Goal: Information Seeking & Learning: Learn about a topic

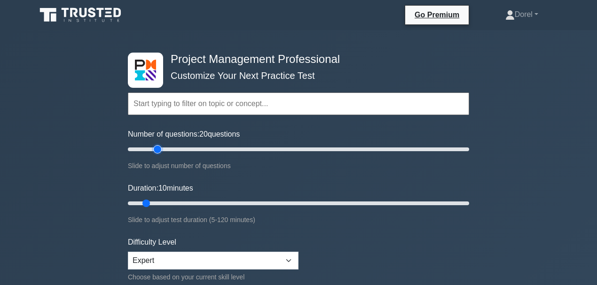
drag, startPoint x: 141, startPoint y: 149, endPoint x: 157, endPoint y: 149, distance: 16.5
type input "20"
click at [157, 149] on input "Number of questions: 20 questions" at bounding box center [298, 149] width 341 height 11
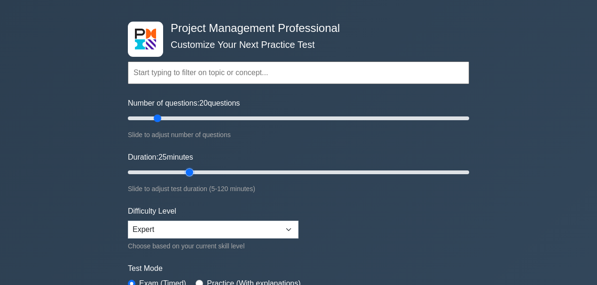
drag, startPoint x: 149, startPoint y: 171, endPoint x: 187, endPoint y: 173, distance: 38.6
type input "25"
click at [187, 173] on input "Duration: 25 minutes" at bounding box center [298, 172] width 341 height 11
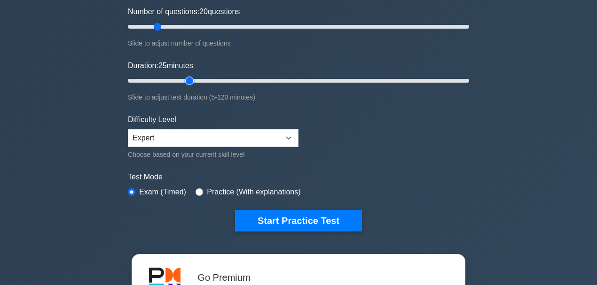
scroll to position [125, 0]
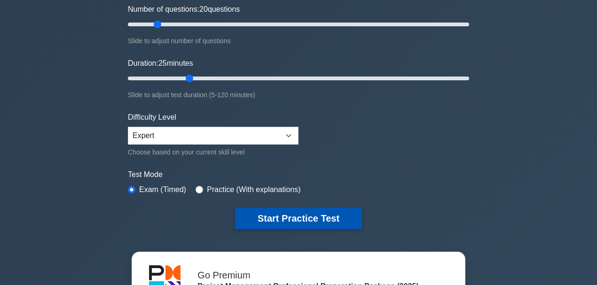
click at [275, 218] on button "Start Practice Test" at bounding box center [298, 219] width 127 height 22
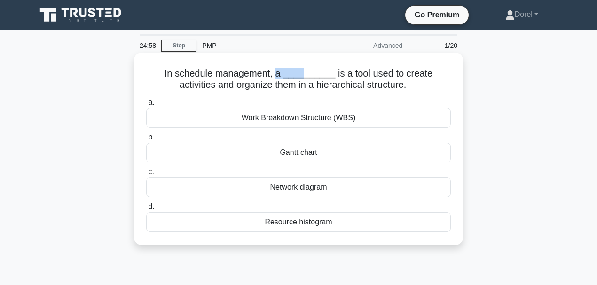
drag, startPoint x: 262, startPoint y: 74, endPoint x: 289, endPoint y: 74, distance: 26.3
click at [289, 74] on h5 "In schedule management, a __________ is a tool used to create activities and or…" at bounding box center [298, 80] width 307 height 24
click at [407, 83] on icon at bounding box center [409, 85] width 5 height 10
drag, startPoint x: 382, startPoint y: 73, endPoint x: 457, endPoint y: 74, distance: 75.7
click at [457, 74] on div "In schedule management, a __________ is a tool used to create activities and or…" at bounding box center [299, 148] width 322 height 185
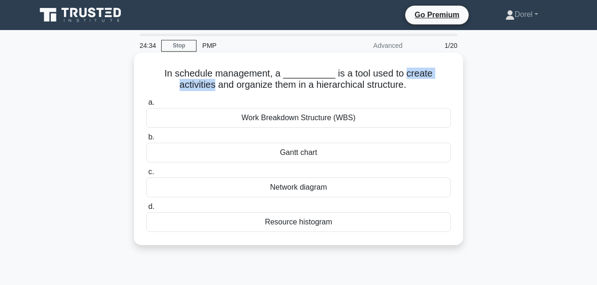
click at [311, 120] on div "Work Breakdown Structure (WBS)" at bounding box center [298, 118] width 305 height 20
click at [146, 106] on input "a. Work Breakdown Structure (WBS)" at bounding box center [146, 103] width 0 height 6
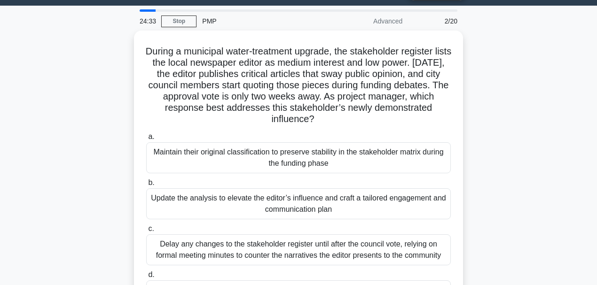
scroll to position [63, 0]
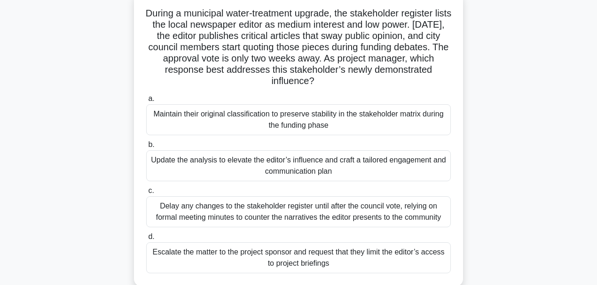
click at [106, 124] on div "During a municipal water-treatment upgrade, the stakeholder register lists the …" at bounding box center [299, 145] width 536 height 306
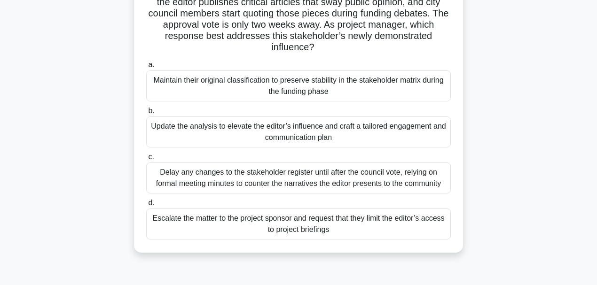
click at [231, 131] on div "Update the analysis to elevate the editor’s influence and craft a tailored enga…" at bounding box center [298, 132] width 305 height 31
click at [146, 114] on input "b. Update the analysis to elevate the editor’s influence and craft a tailored e…" at bounding box center [146, 111] width 0 height 6
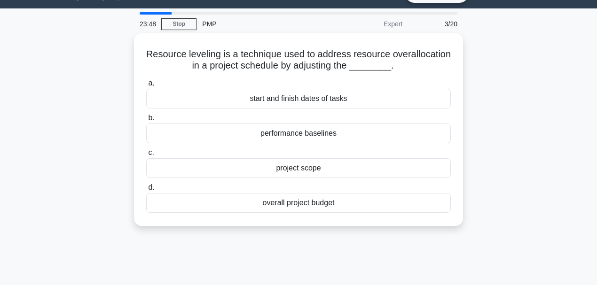
scroll to position [0, 0]
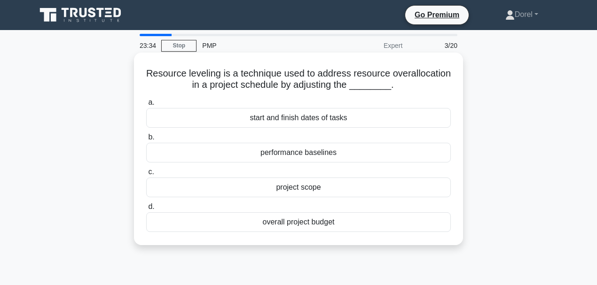
click at [323, 121] on div "start and finish dates of tasks" at bounding box center [298, 118] width 305 height 20
click at [146, 106] on input "a. start and finish dates of tasks" at bounding box center [146, 103] width 0 height 6
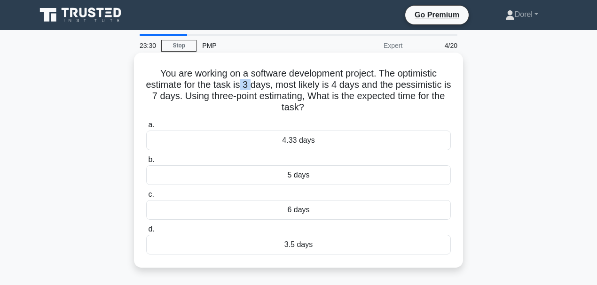
drag, startPoint x: 244, startPoint y: 86, endPoint x: 255, endPoint y: 86, distance: 10.8
click at [255, 86] on h5 "You are working on a software development project. The optimistic estimate for …" at bounding box center [298, 91] width 307 height 46
drag, startPoint x: 338, startPoint y: 86, endPoint x: 344, endPoint y: 85, distance: 6.1
click at [344, 85] on h5 "You are working on a software development project. The optimistic estimate for …" at bounding box center [298, 91] width 307 height 46
click at [212, 137] on div "4.33 days" at bounding box center [298, 141] width 305 height 20
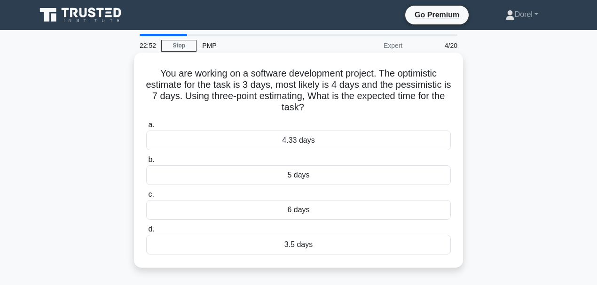
click at [146, 128] on input "a. 4.33 days" at bounding box center [146, 125] width 0 height 6
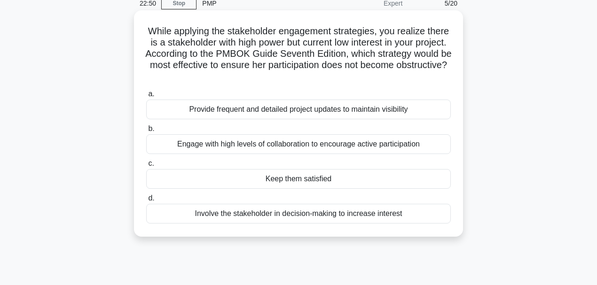
scroll to position [31, 0]
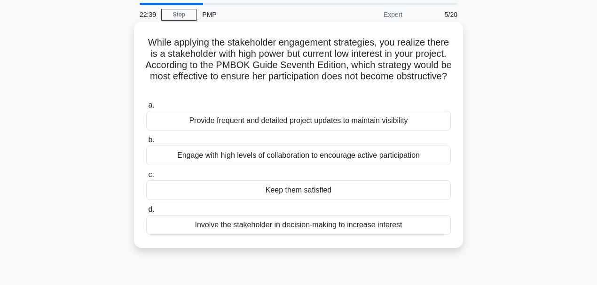
drag, startPoint x: 343, startPoint y: 86, endPoint x: 342, endPoint y: 77, distance: 9.0
click at [342, 77] on h5 "While applying the stakeholder engagement strategies, you realize there is a st…" at bounding box center [298, 65] width 307 height 57
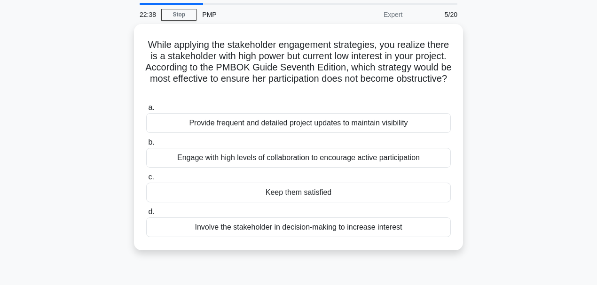
click at [37, 91] on div "While applying the stakeholder engagement strategies, you realize there is a st…" at bounding box center [299, 143] width 536 height 238
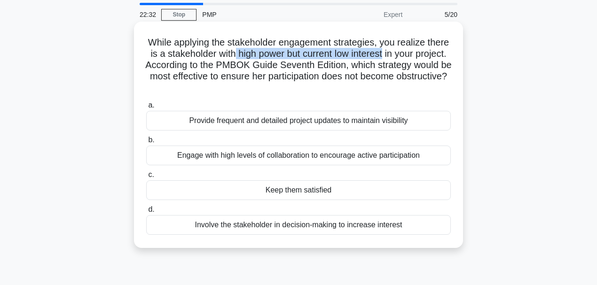
drag, startPoint x: 415, startPoint y: 53, endPoint x: 262, endPoint y: 53, distance: 152.8
click at [262, 53] on h5 "While applying the stakeholder engagement strategies, you realize there is a st…" at bounding box center [298, 65] width 307 height 57
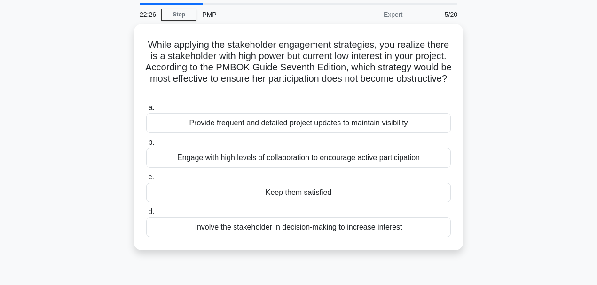
click at [126, 153] on div "While applying the stakeholder engagement strategies, you realize there is a st…" at bounding box center [299, 143] width 536 height 238
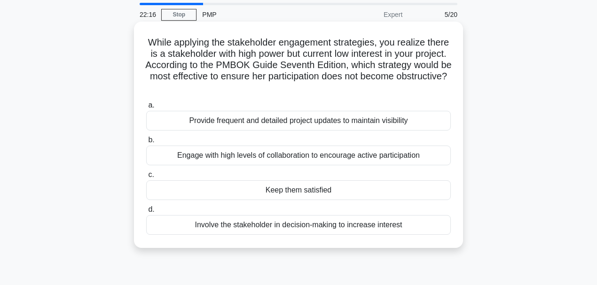
click at [310, 47] on h5 "While applying the stakeholder engagement strategies, you realize there is a st…" at bounding box center [298, 65] width 307 height 57
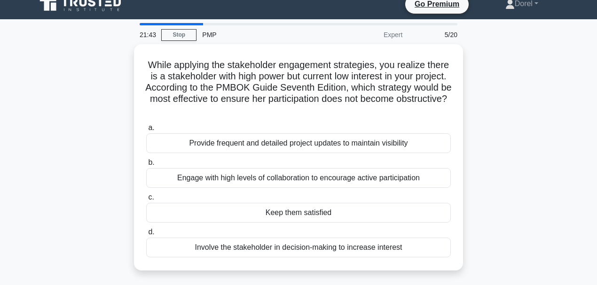
scroll to position [0, 0]
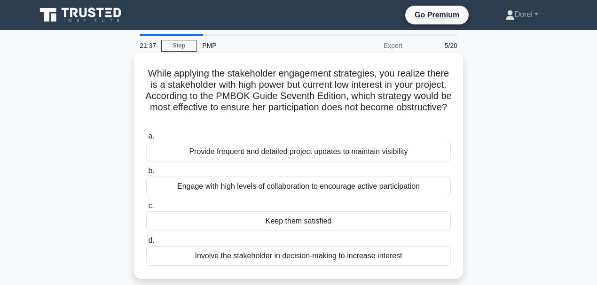
click at [190, 193] on div "Engage with high levels of collaboration to encourage active participation" at bounding box center [298, 187] width 305 height 20
click at [146, 174] on input "b. Engage with high levels of collaboration to encourage active participation" at bounding box center [146, 171] width 0 height 6
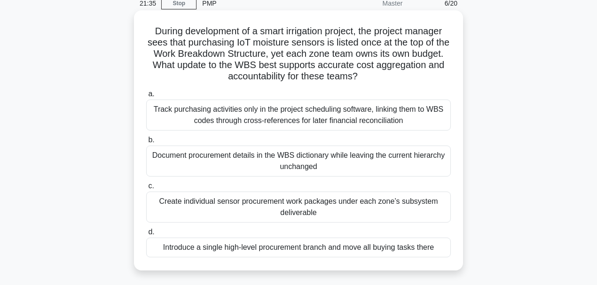
scroll to position [31, 0]
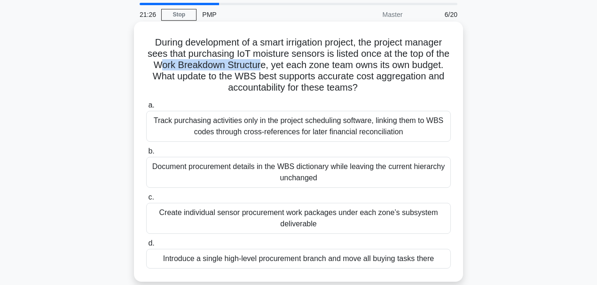
drag, startPoint x: 183, startPoint y: 66, endPoint x: 289, endPoint y: 62, distance: 105.4
click at [289, 62] on h5 "During development of a smart irrigation project, the project manager sees that…" at bounding box center [298, 65] width 307 height 57
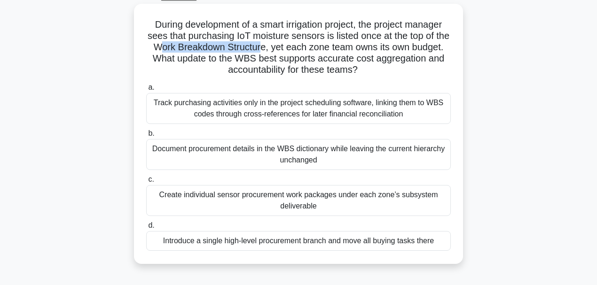
scroll to position [63, 0]
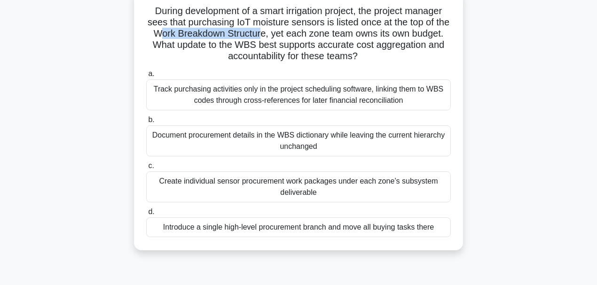
click at [329, 186] on div "Create individual sensor procurement work packages under each zone’s subsystem …" at bounding box center [298, 187] width 305 height 31
click at [146, 169] on input "c. Create individual sensor procurement work packages under each zone’s subsyst…" at bounding box center [146, 166] width 0 height 6
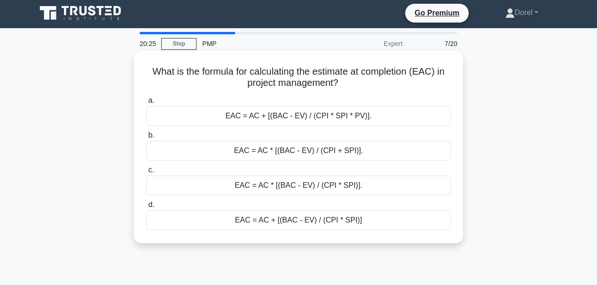
scroll to position [0, 0]
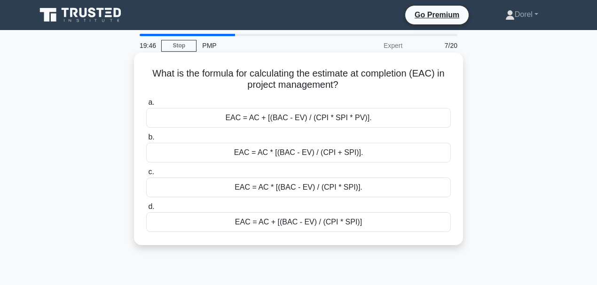
drag, startPoint x: 363, startPoint y: 84, endPoint x: 146, endPoint y: 66, distance: 218.0
click at [146, 66] on div "What is the formula for calculating the estimate at completion (EAC) in project…" at bounding box center [299, 148] width 322 height 185
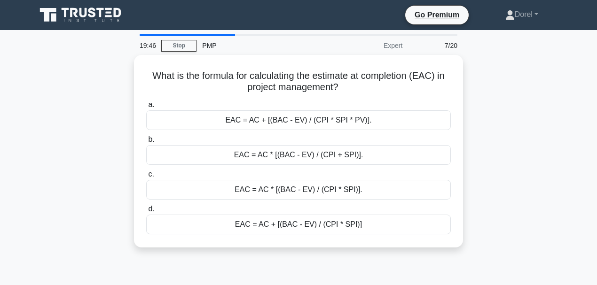
copy h5 "What is the formula for calculating the estimate at completion (EAC) in project…"
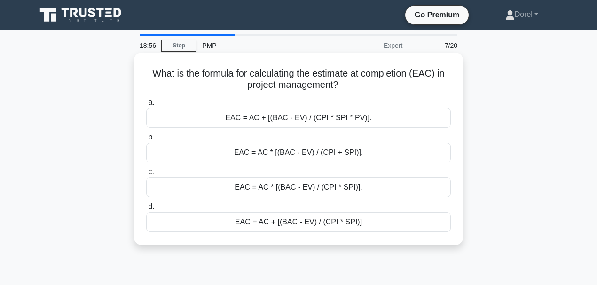
click at [311, 227] on div "EAC = AC + [(BAC - EV) / (CPI * SPI)]" at bounding box center [298, 222] width 305 height 20
click at [146, 210] on input "d. EAC = AC + [(BAC - EV) / (CPI * SPI)]" at bounding box center [146, 207] width 0 height 6
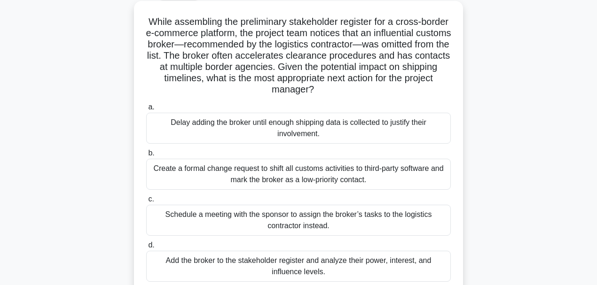
scroll to position [63, 0]
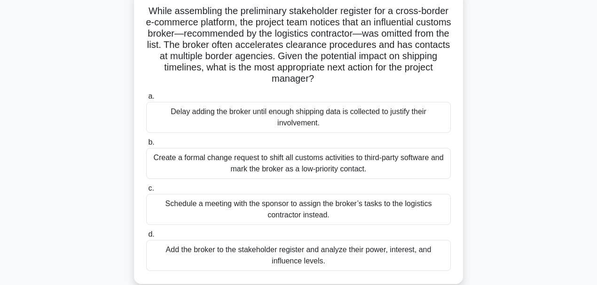
drag, startPoint x: 380, startPoint y: 78, endPoint x: 179, endPoint y: 80, distance: 201.2
click at [213, 80] on h5 "While assembling the preliminary stakeholder register for a cross-border e-comm…" at bounding box center [298, 45] width 307 height 80
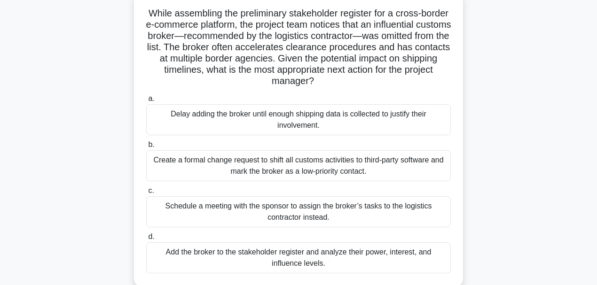
click at [61, 83] on div "While assembling the preliminary stakeholder register for a cross-border e-comm…" at bounding box center [299, 145] width 536 height 306
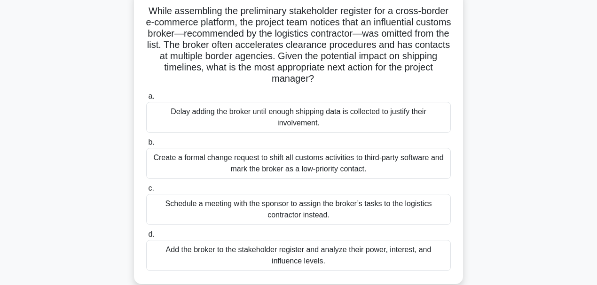
scroll to position [94, 0]
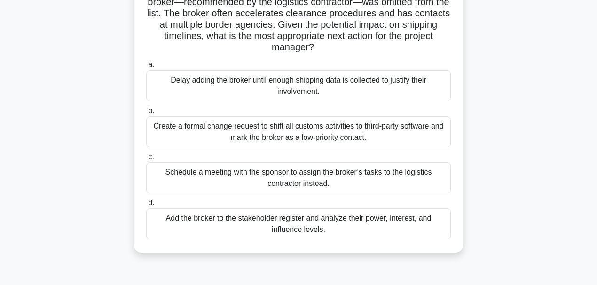
click at [242, 229] on div "Add the broker to the stakeholder register and analyze their power, interest, a…" at bounding box center [298, 224] width 305 height 31
click at [146, 206] on input "d. Add the broker to the stakeholder register and analyze their power, interest…" at bounding box center [146, 203] width 0 height 6
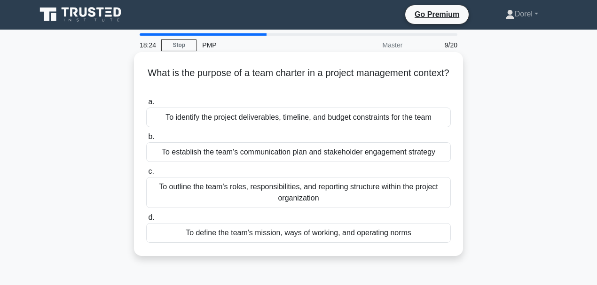
scroll to position [0, 0]
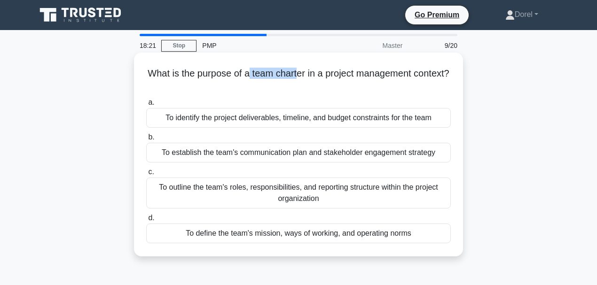
drag, startPoint x: 268, startPoint y: 75, endPoint x: 317, endPoint y: 76, distance: 49.4
click at [317, 76] on h5 "What is the purpose of a team charter in a project management context? .spinner…" at bounding box center [298, 80] width 307 height 24
click at [281, 75] on h5 "What is the purpose of a team charter in a project management context? .spinner…" at bounding box center [298, 80] width 307 height 24
drag, startPoint x: 273, startPoint y: 77, endPoint x: 324, endPoint y: 76, distance: 51.7
click at [324, 76] on h5 "What is the purpose of a team charter in a project management context? .spinner…" at bounding box center [298, 80] width 307 height 24
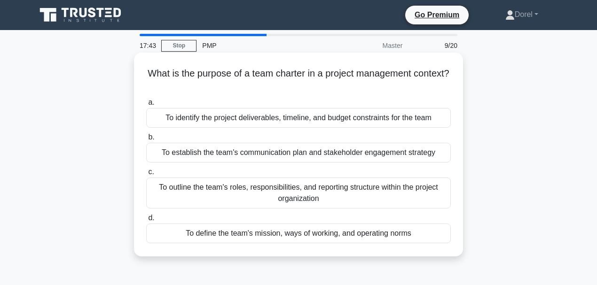
click at [255, 197] on div "To outline the team's roles, responsibilities, and reporting structure within t…" at bounding box center [298, 193] width 305 height 31
click at [146, 175] on input "c. To outline the team's roles, responsibilities, and reporting structure withi…" at bounding box center [146, 172] width 0 height 6
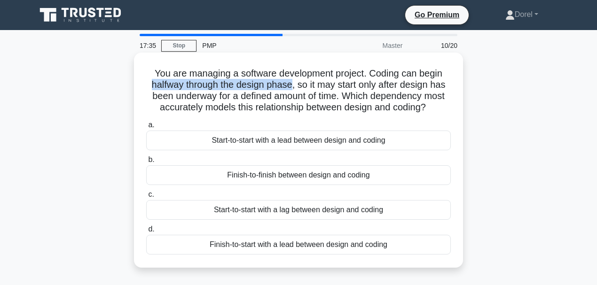
drag, startPoint x: 149, startPoint y: 86, endPoint x: 291, endPoint y: 90, distance: 142.0
click at [291, 90] on h5 "You are managing a software development project. Coding can begin halfway throu…" at bounding box center [298, 91] width 307 height 46
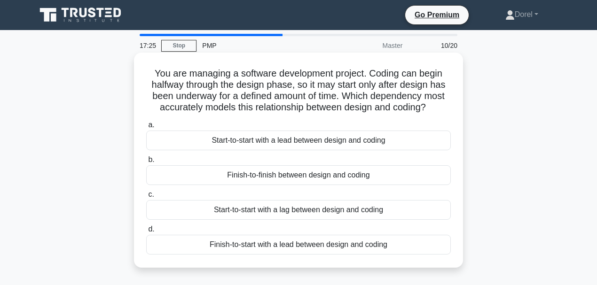
click at [221, 212] on div "Start-to-start with a lag between design and coding" at bounding box center [298, 210] width 305 height 20
click at [146, 198] on input "c. Start-to-start with a lag between design and coding" at bounding box center [146, 195] width 0 height 6
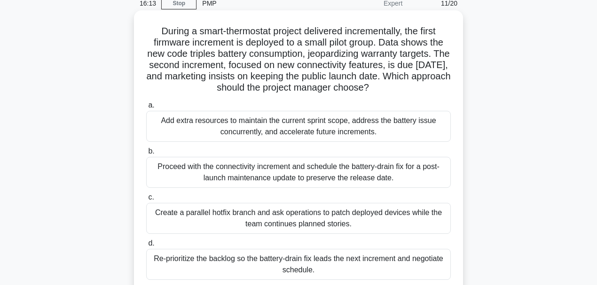
scroll to position [31, 0]
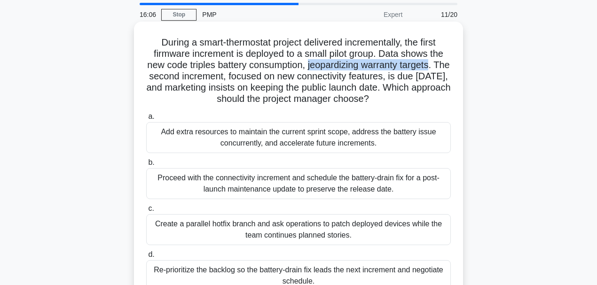
drag, startPoint x: 443, startPoint y: 68, endPoint x: 319, endPoint y: 67, distance: 124.1
click at [319, 67] on h5 "During a smart-thermostat project delivered incrementally, the first firmware i…" at bounding box center [298, 71] width 307 height 69
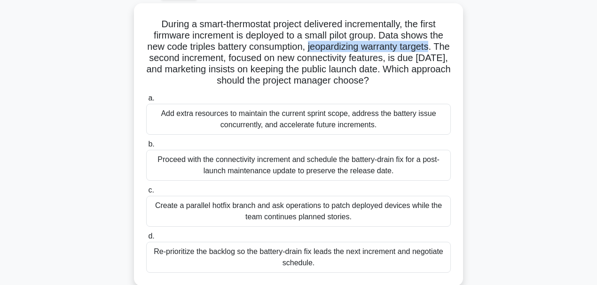
scroll to position [63, 0]
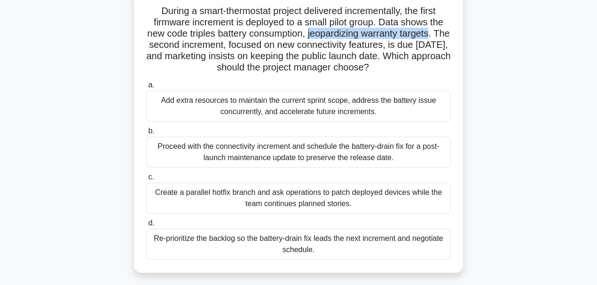
click at [221, 200] on div "Create a parallel hotfix branch and ask operations to patch deployed devices wh…" at bounding box center [298, 198] width 305 height 31
click at [146, 181] on input "c. Create a parallel hotfix branch and ask operations to patch deployed devices…" at bounding box center [146, 177] width 0 height 6
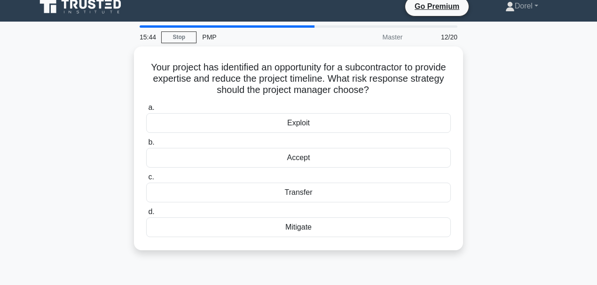
scroll to position [0, 0]
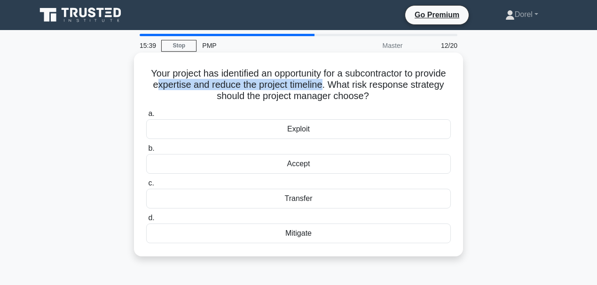
drag, startPoint x: 191, startPoint y: 86, endPoint x: 359, endPoint y: 84, distance: 167.8
click at [359, 84] on h5 "Your project has identified an opportunity for a subcontractor to provide exper…" at bounding box center [298, 85] width 307 height 35
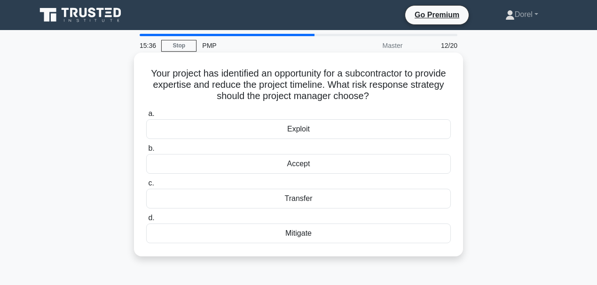
click at [402, 99] on h5 "Your project has identified an opportunity for a subcontractor to provide exper…" at bounding box center [298, 85] width 307 height 35
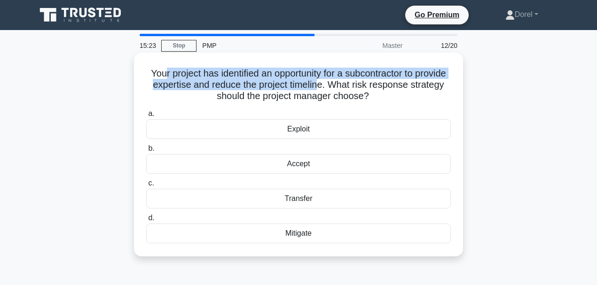
drag, startPoint x: 176, startPoint y: 76, endPoint x: 354, endPoint y: 87, distance: 178.5
click at [354, 87] on h5 "Your project has identified an opportunity for a subcontractor to provide exper…" at bounding box center [298, 85] width 307 height 35
drag, startPoint x: 280, startPoint y: 133, endPoint x: 330, endPoint y: 134, distance: 50.8
click at [330, 134] on div "Exploit" at bounding box center [298, 129] width 305 height 20
click at [285, 128] on div "Exploit" at bounding box center [298, 129] width 305 height 20
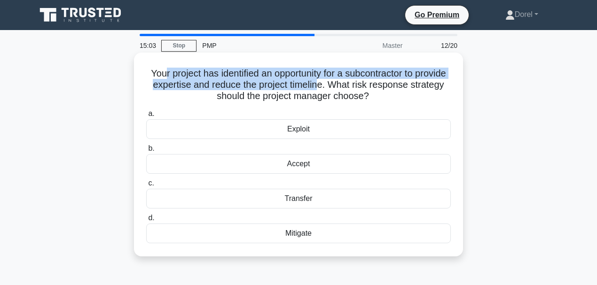
click at [146, 117] on input "a. Exploit" at bounding box center [146, 114] width 0 height 6
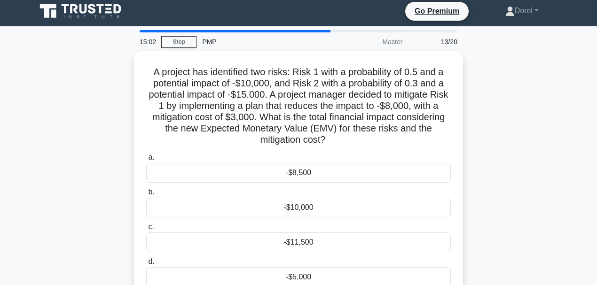
scroll to position [31, 0]
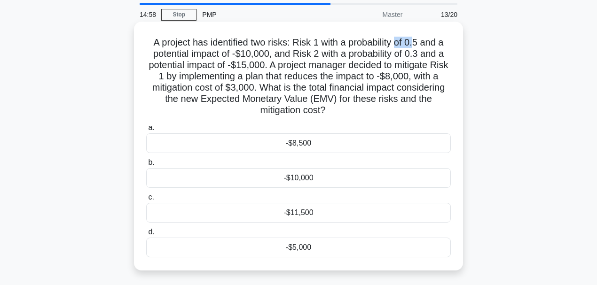
drag, startPoint x: 402, startPoint y: 47, endPoint x: 418, endPoint y: 44, distance: 16.6
click at [418, 44] on h5 "A project has identified two risks: Risk 1 with a probability of 0.5 and a pote…" at bounding box center [298, 77] width 307 height 80
drag, startPoint x: 236, startPoint y: 55, endPoint x: 256, endPoint y: 55, distance: 19.3
click at [256, 55] on h5 "A project has identified two risks: Risk 1 with a probability of 0.5 and a pote…" at bounding box center [298, 77] width 307 height 80
click at [255, 55] on h5 "A project has identified two risks: Risk 1 with a probability of 0.5 and a pote…" at bounding box center [298, 77] width 307 height 80
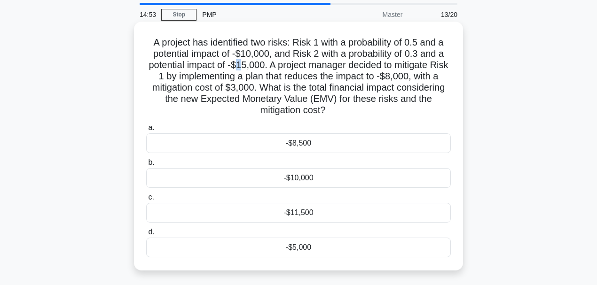
click at [252, 65] on h5 "A project has identified two risks: Risk 1 with a probability of 0.5 and a pote…" at bounding box center [298, 77] width 307 height 80
drag, startPoint x: 150, startPoint y: 78, endPoint x: 257, endPoint y: 89, distance: 107.3
click at [415, 106] on h5 "A project has identified two risks: Risk 1 with a probability of 0.5 and a pote…" at bounding box center [298, 77] width 307 height 80
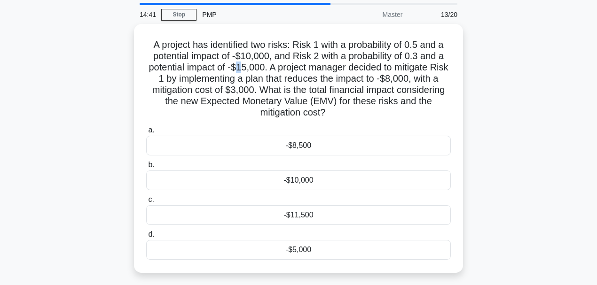
click at [89, 92] on div "A project has identified two risks: Risk 1 with a probability of 0.5 and a pote…" at bounding box center [299, 154] width 536 height 260
click at [79, 95] on div "A project has identified two risks: Risk 1 with a probability of 0.5 and a pote…" at bounding box center [299, 154] width 536 height 260
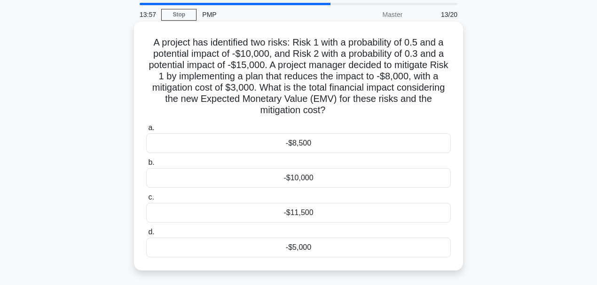
click at [331, 212] on div "-$11,500" at bounding box center [298, 213] width 305 height 20
click at [146, 201] on input "c. -$11,500" at bounding box center [146, 198] width 0 height 6
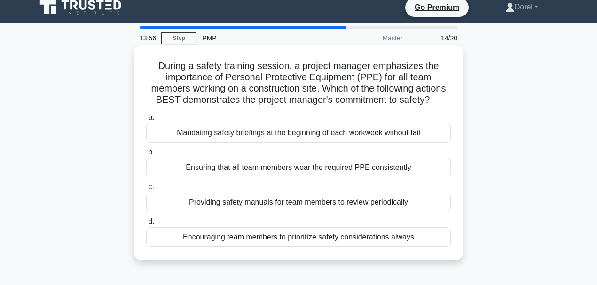
scroll to position [0, 0]
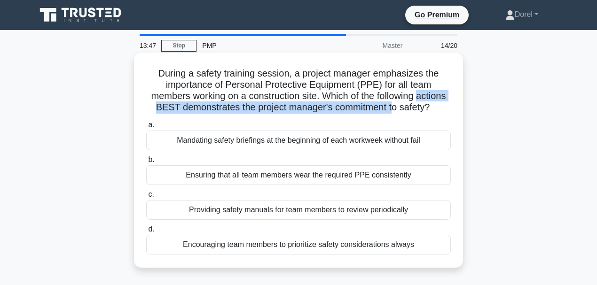
drag, startPoint x: 159, startPoint y: 109, endPoint x: 434, endPoint y: 111, distance: 275.0
click at [434, 111] on h5 "During a safety training session, a project manager emphasizes the importance o…" at bounding box center [298, 91] width 307 height 46
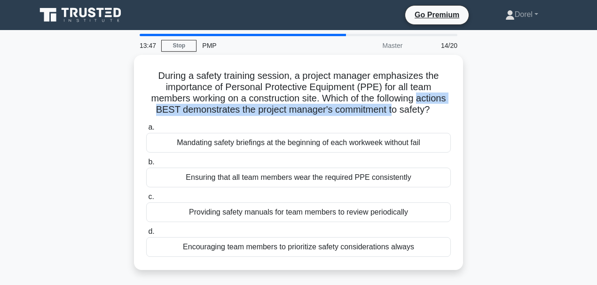
scroll to position [31, 0]
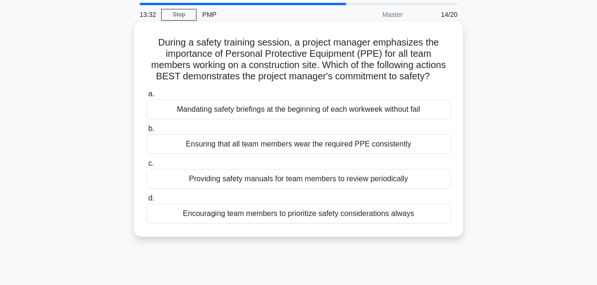
click at [194, 139] on label "b. Ensuring that all team members wear the required PPE consistently" at bounding box center [298, 138] width 305 height 31
click at [146, 132] on input "b. Ensuring that all team members wear the required PPE consistently" at bounding box center [146, 129] width 0 height 6
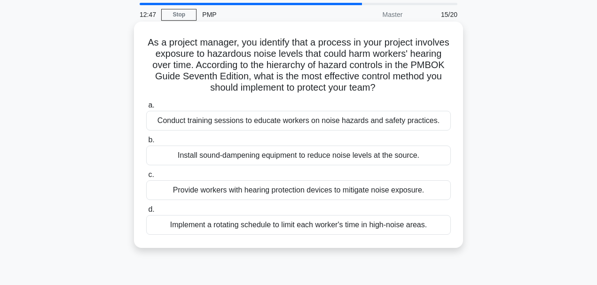
click at [314, 193] on div "Provide workers with hearing protection devices to mitigate noise exposure." at bounding box center [298, 191] width 305 height 20
click at [146, 178] on input "c. Provide workers with hearing protection devices to mitigate noise exposure." at bounding box center [146, 175] width 0 height 6
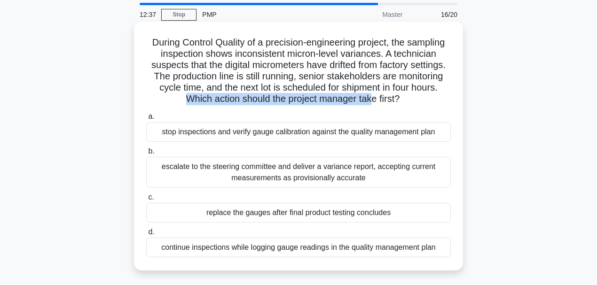
drag, startPoint x: 296, startPoint y: 103, endPoint x: 386, endPoint y: 102, distance: 90.7
click at [386, 102] on h5 "During Control Quality of a precision-engineering project, the sampling inspect…" at bounding box center [298, 71] width 307 height 69
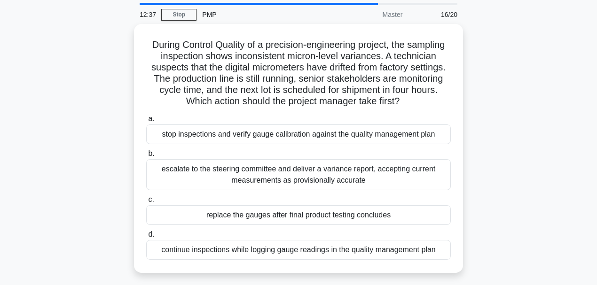
click at [90, 118] on div "During Control Quality of a precision-engineering project, the sampling inspect…" at bounding box center [299, 154] width 536 height 260
click at [183, 15] on link "Stop" at bounding box center [178, 15] width 35 height 12
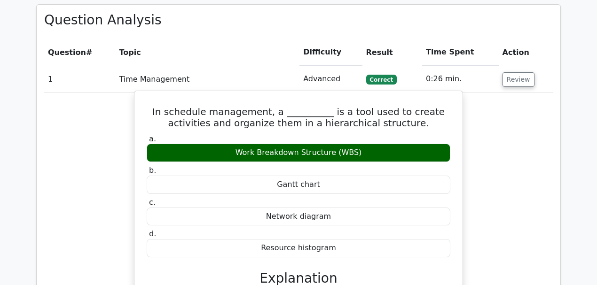
scroll to position [783, 0]
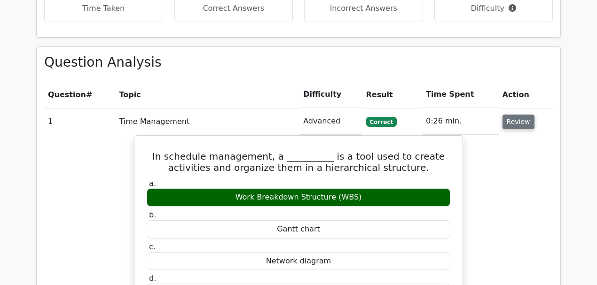
click at [515, 115] on button "Review" at bounding box center [519, 122] width 32 height 15
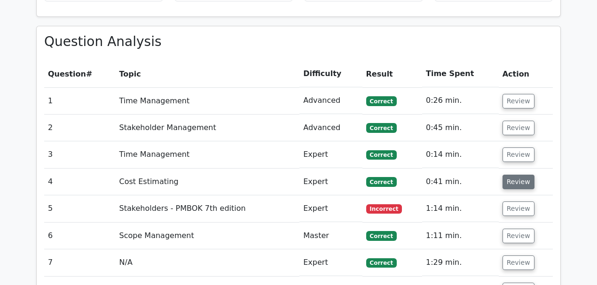
scroll to position [815, 0]
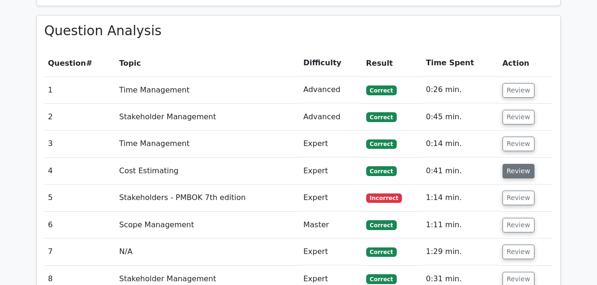
click at [514, 164] on button "Review" at bounding box center [519, 171] width 32 height 15
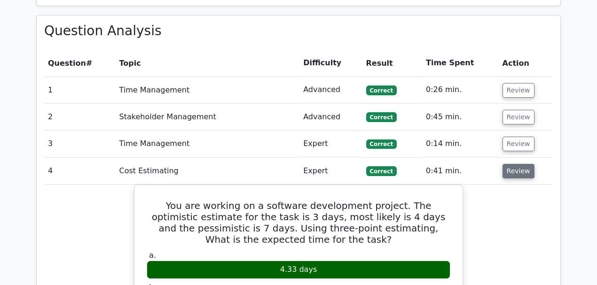
click at [514, 164] on button "Review" at bounding box center [519, 171] width 32 height 15
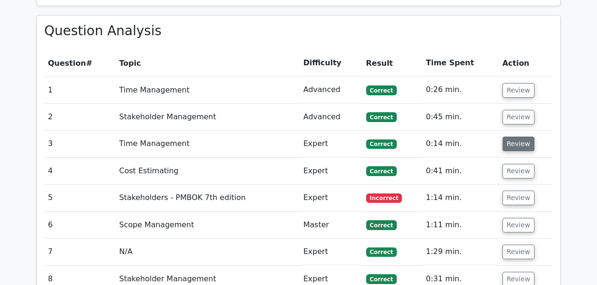
click at [510, 137] on button "Review" at bounding box center [519, 144] width 32 height 15
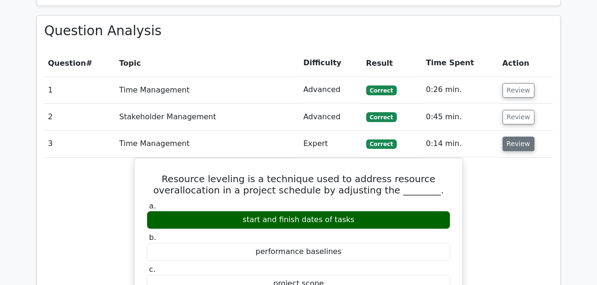
click at [510, 137] on button "Review" at bounding box center [519, 144] width 32 height 15
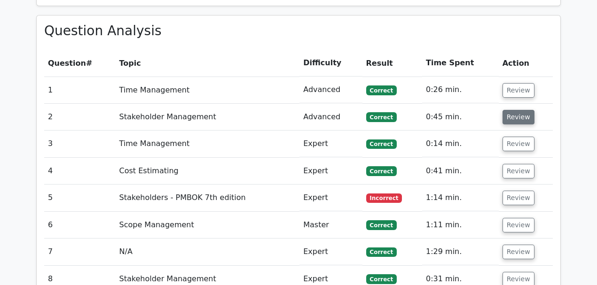
click at [509, 110] on button "Review" at bounding box center [519, 117] width 32 height 15
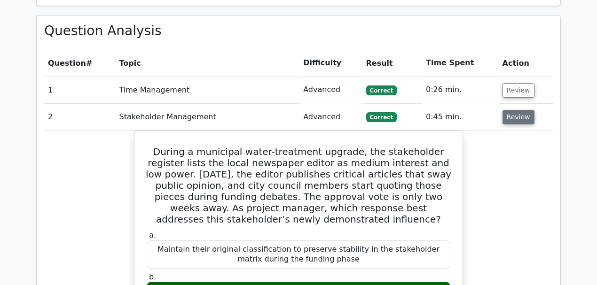
click at [509, 110] on button "Review" at bounding box center [519, 117] width 32 height 15
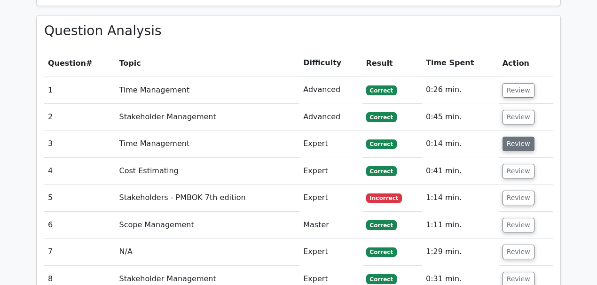
click at [512, 137] on button "Review" at bounding box center [519, 144] width 32 height 15
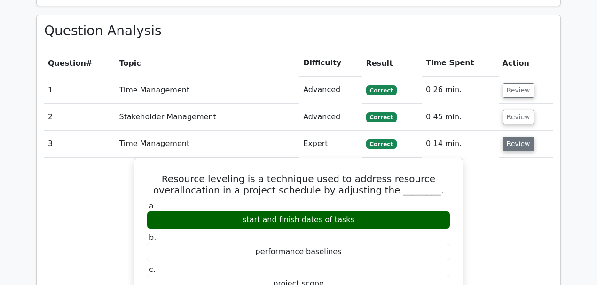
click at [512, 137] on button "Review" at bounding box center [519, 144] width 32 height 15
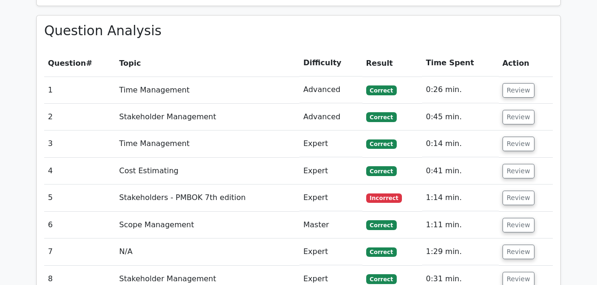
scroll to position [846, 0]
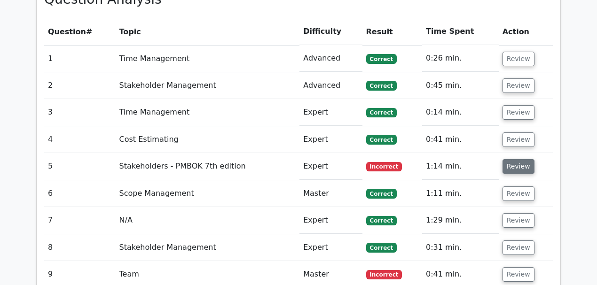
click at [511, 159] on button "Review" at bounding box center [519, 166] width 32 height 15
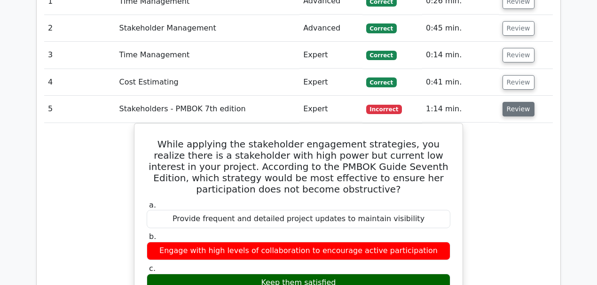
scroll to position [909, 0]
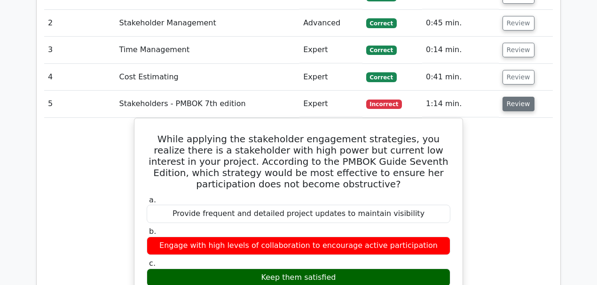
click at [509, 97] on button "Review" at bounding box center [519, 104] width 32 height 15
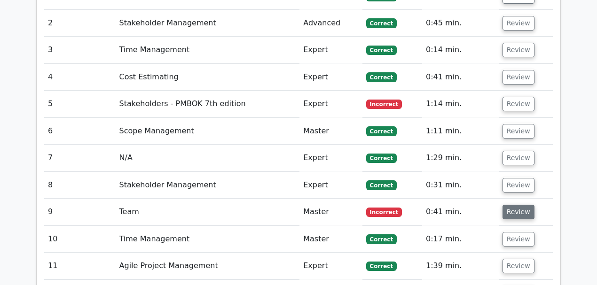
click at [517, 205] on button "Review" at bounding box center [519, 212] width 32 height 15
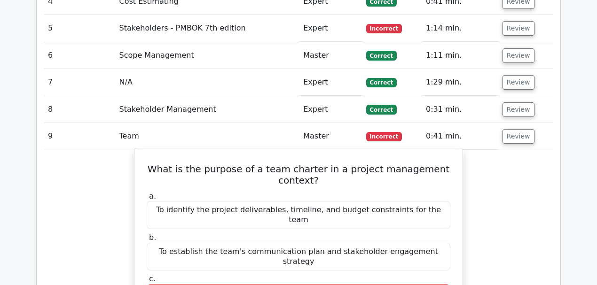
scroll to position [940, 0]
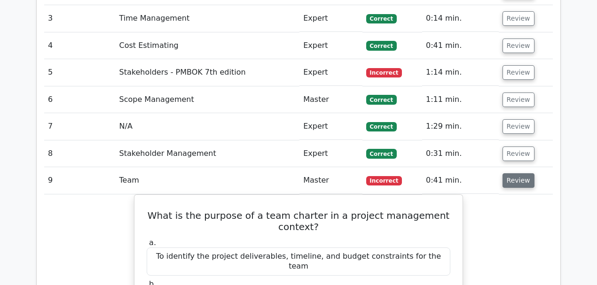
click at [509, 173] on button "Review" at bounding box center [519, 180] width 32 height 15
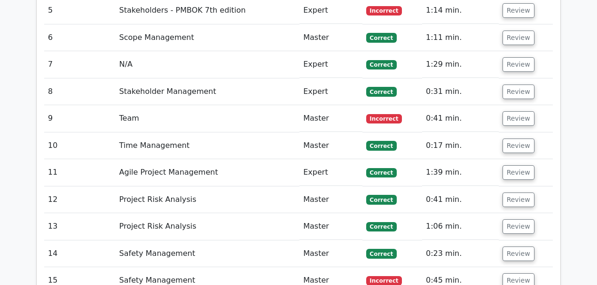
scroll to position [1003, 0]
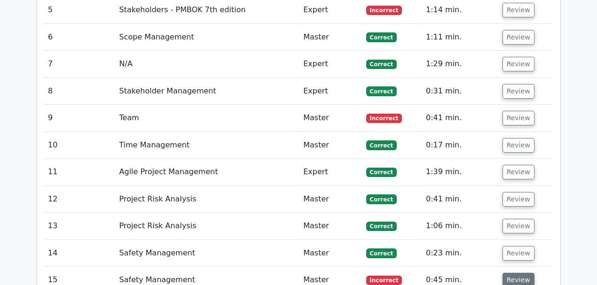
click at [511, 273] on button "Review" at bounding box center [519, 280] width 32 height 15
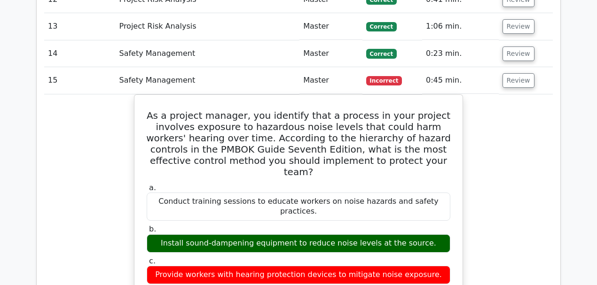
scroll to position [1191, 0]
